Goal: Information Seeking & Learning: Learn about a topic

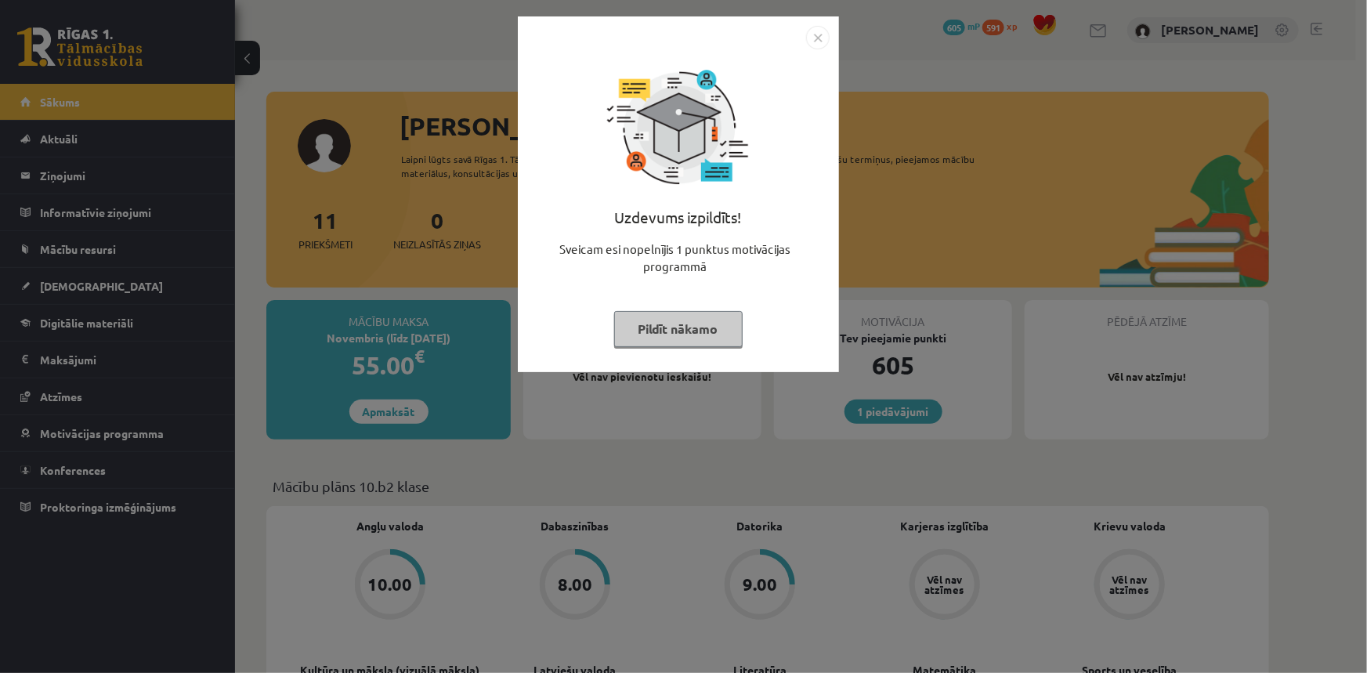
click at [825, 34] on img "Close" at bounding box center [818, 38] width 24 height 24
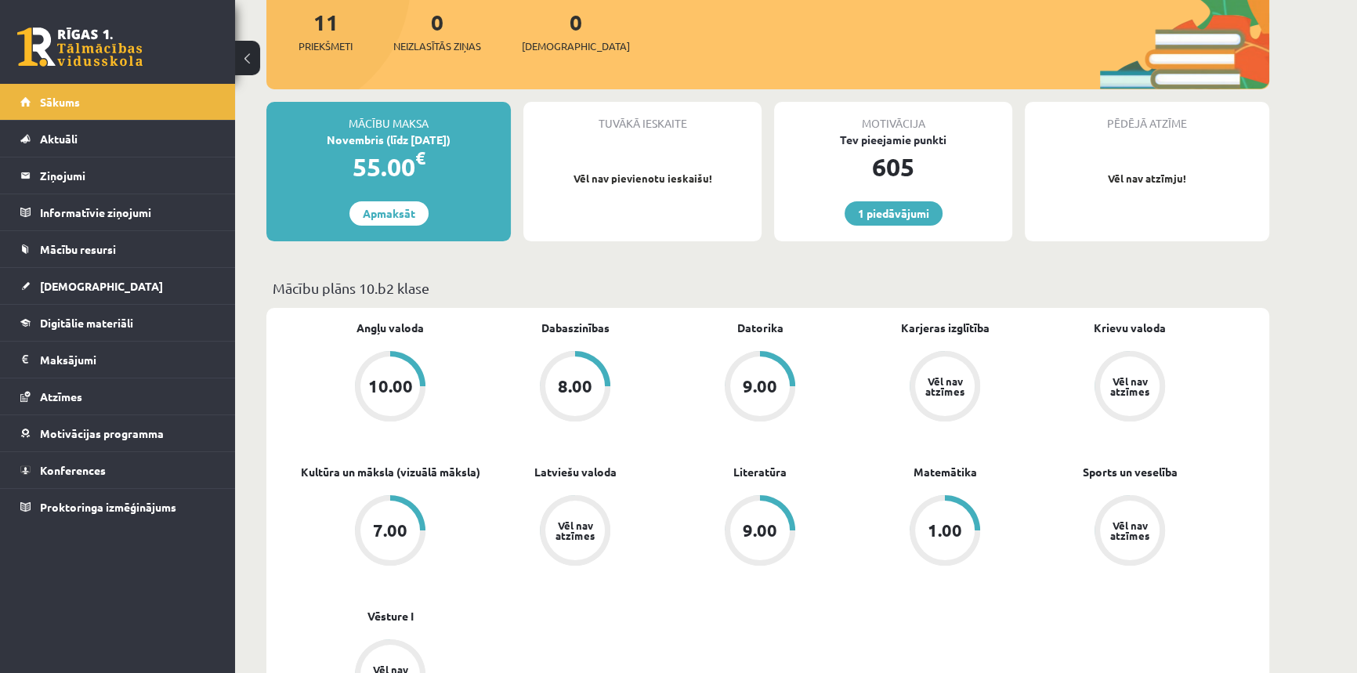
scroll to position [256, 0]
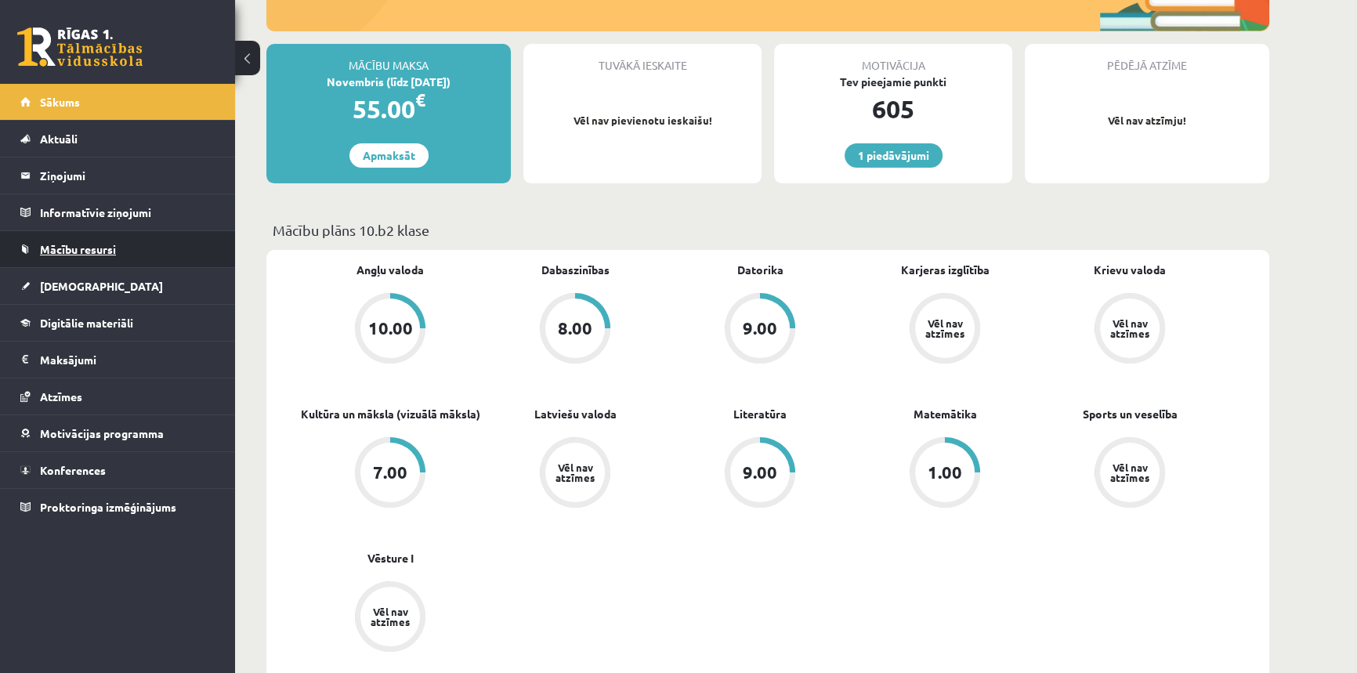
click at [57, 247] on span "Mācību resursi" at bounding box center [78, 249] width 76 height 14
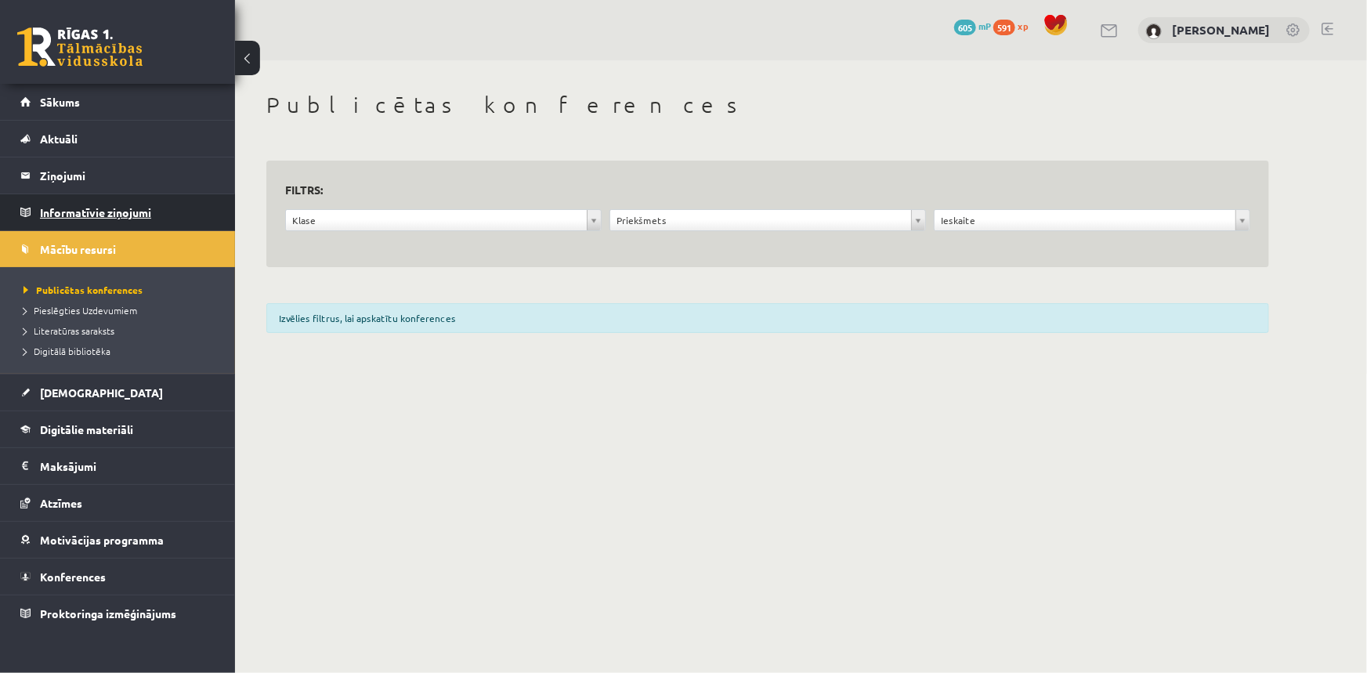
click at [52, 213] on legend "Informatīvie ziņojumi 0" at bounding box center [127, 212] width 175 height 36
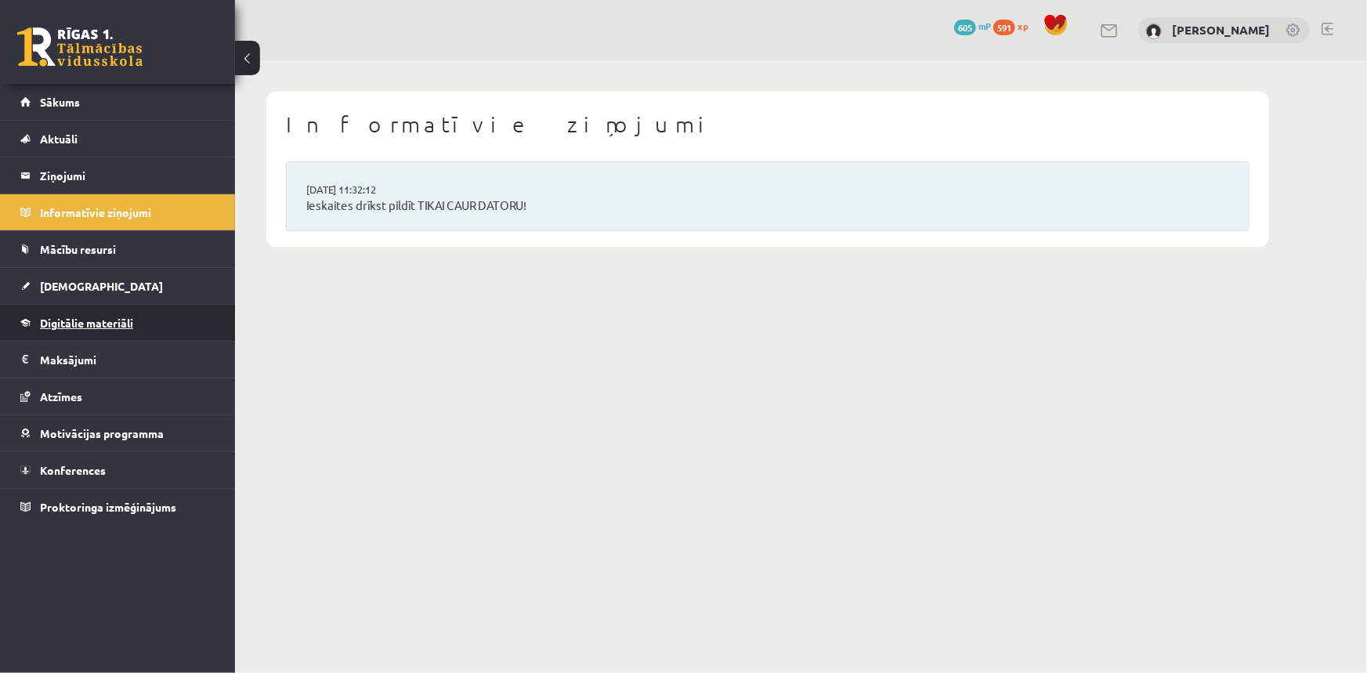
click at [71, 309] on link "Digitālie materiāli" at bounding box center [117, 323] width 195 height 36
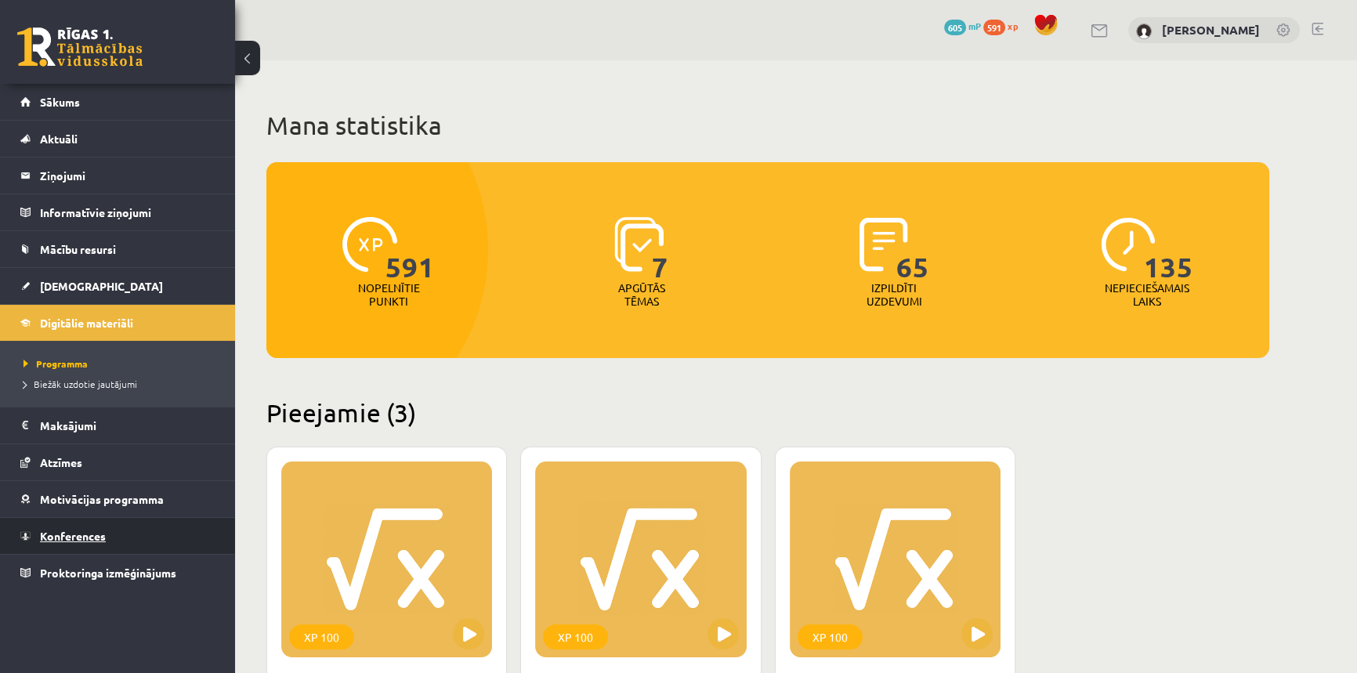
click at [68, 538] on span "Konferences" at bounding box center [73, 536] width 66 height 14
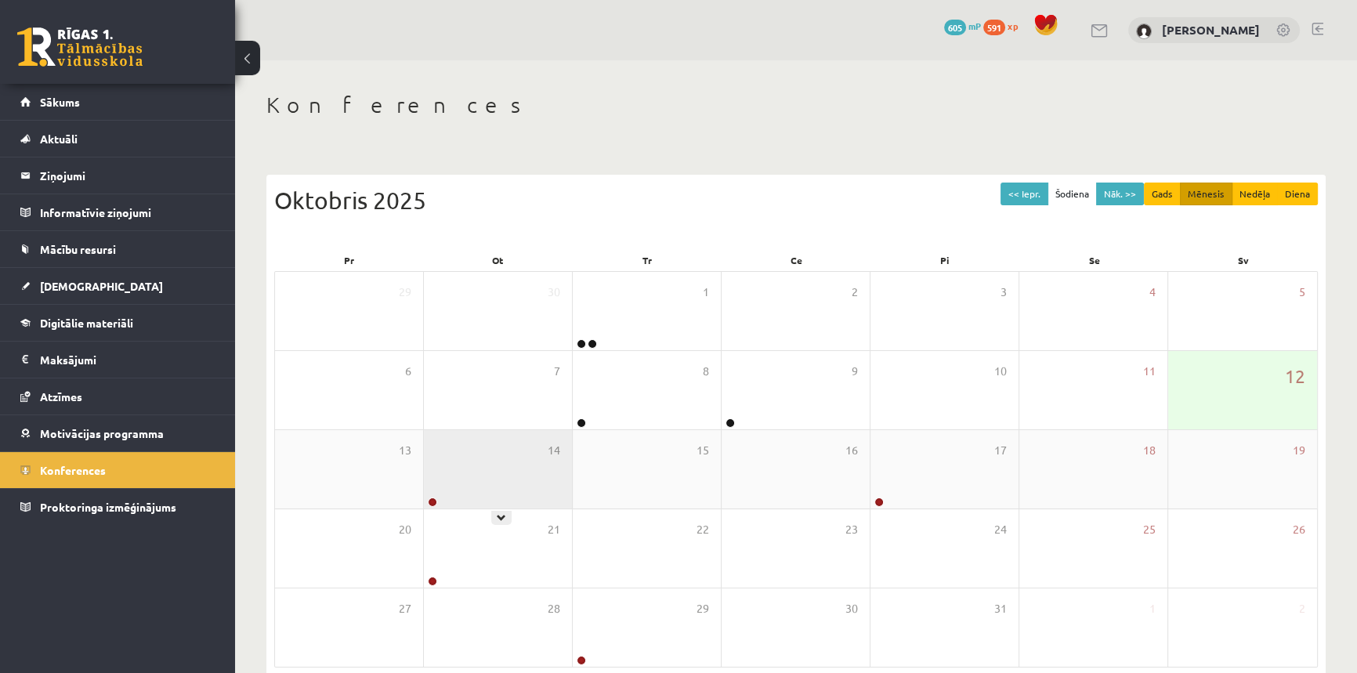
click at [501, 491] on div "14" at bounding box center [498, 469] width 148 height 78
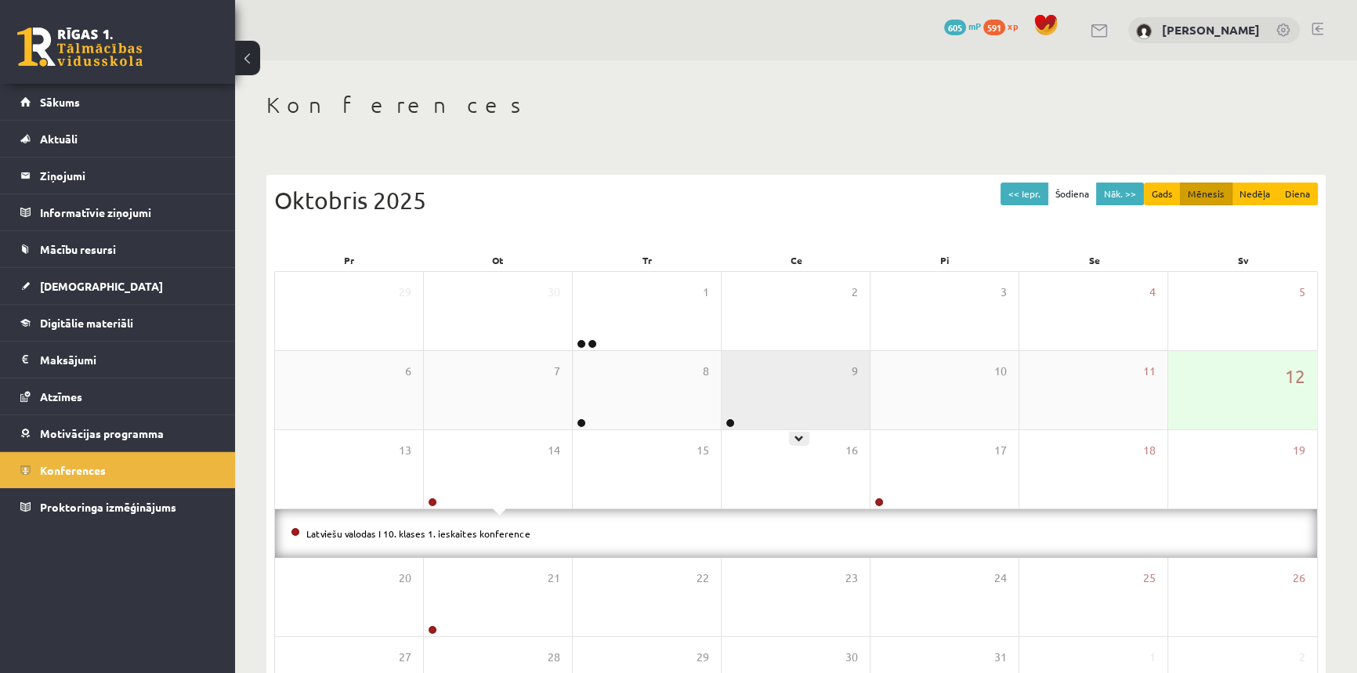
click at [757, 395] on div "9" at bounding box center [796, 390] width 148 height 78
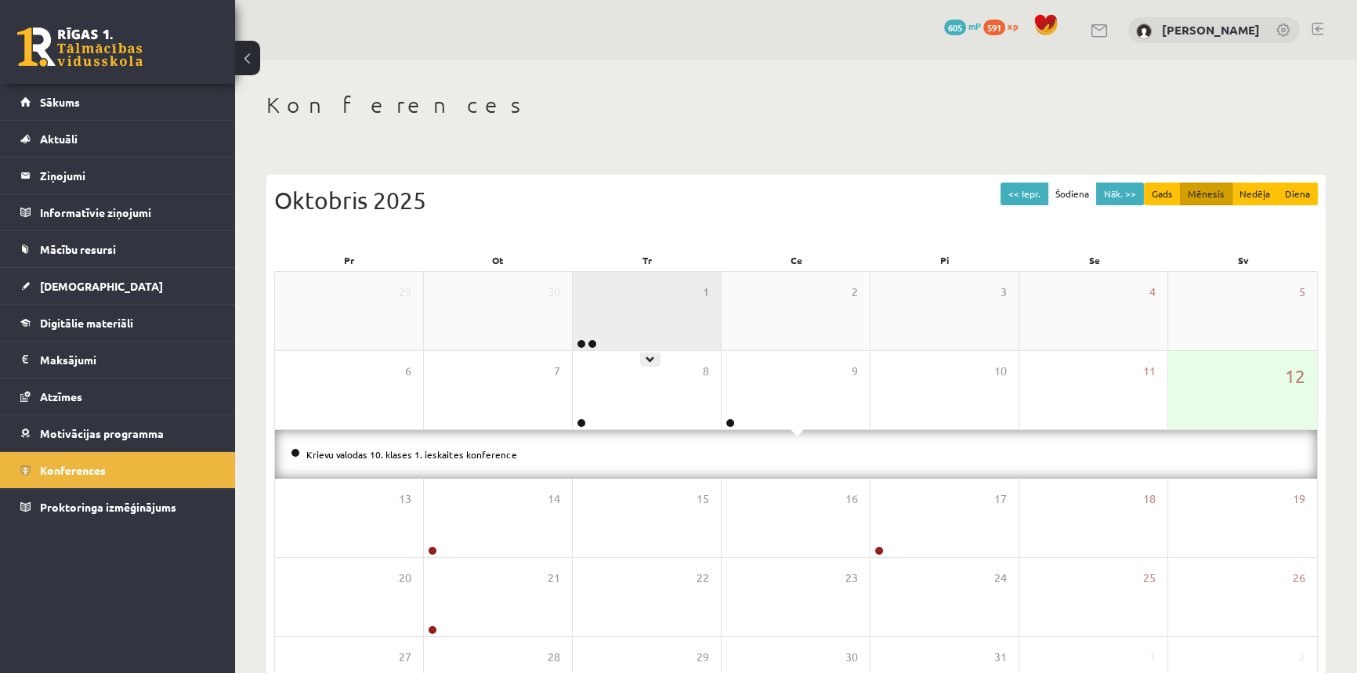
click at [697, 316] on div "1" at bounding box center [647, 311] width 148 height 78
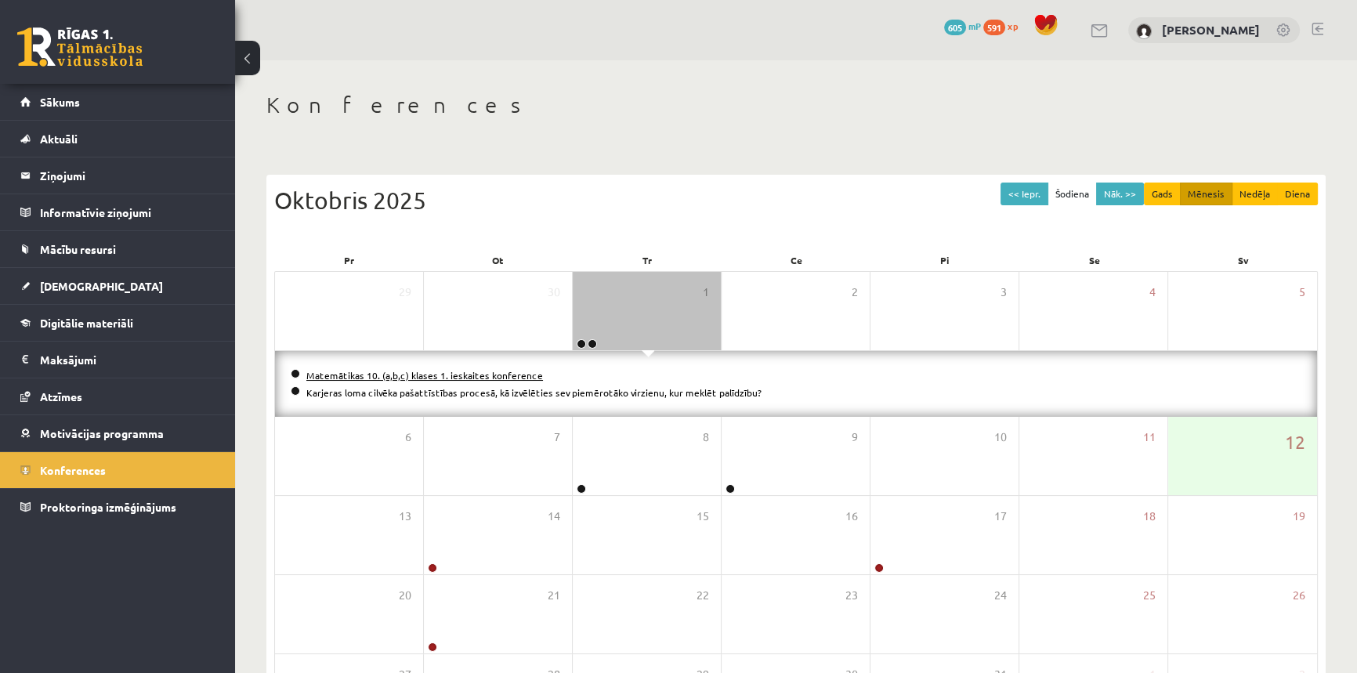
click at [491, 375] on link "Matemātikas 10. (a,b,c) klases 1. ieskaites konference" at bounding box center [424, 375] width 237 height 13
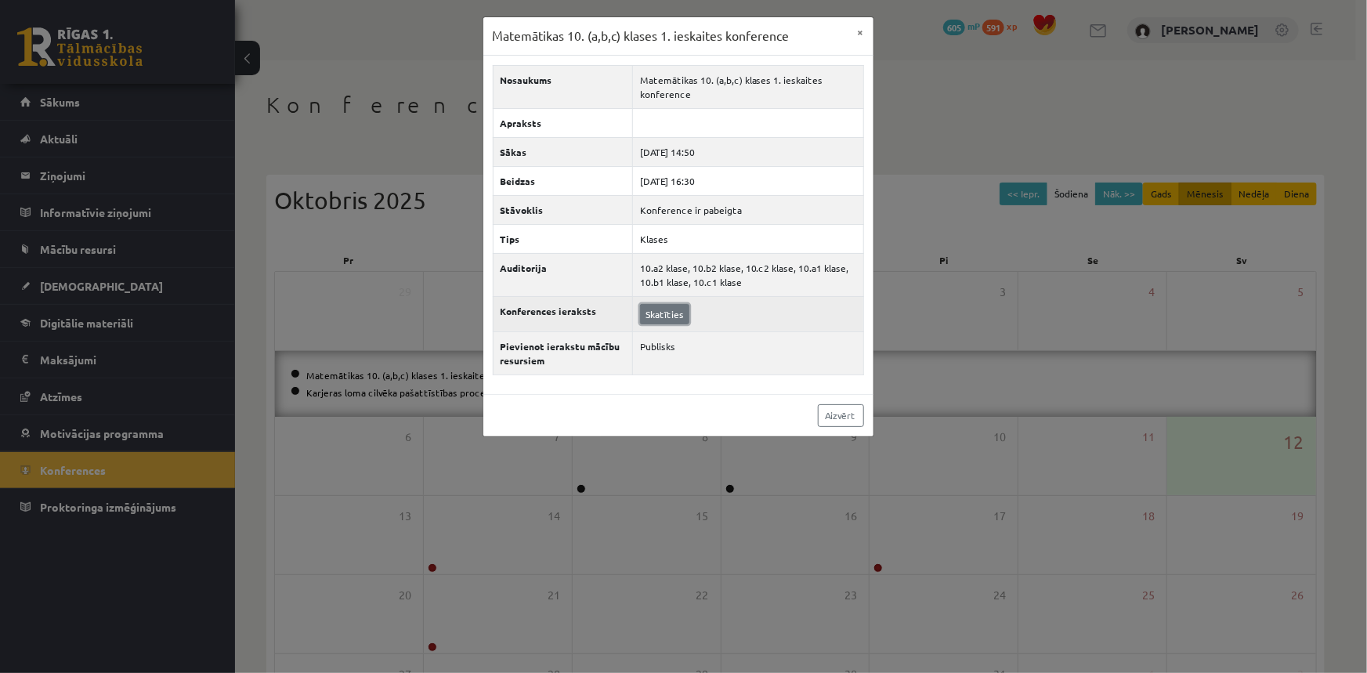
click at [663, 311] on link "Skatīties" at bounding box center [664, 314] width 49 height 20
